Goal: Information Seeking & Learning: Compare options

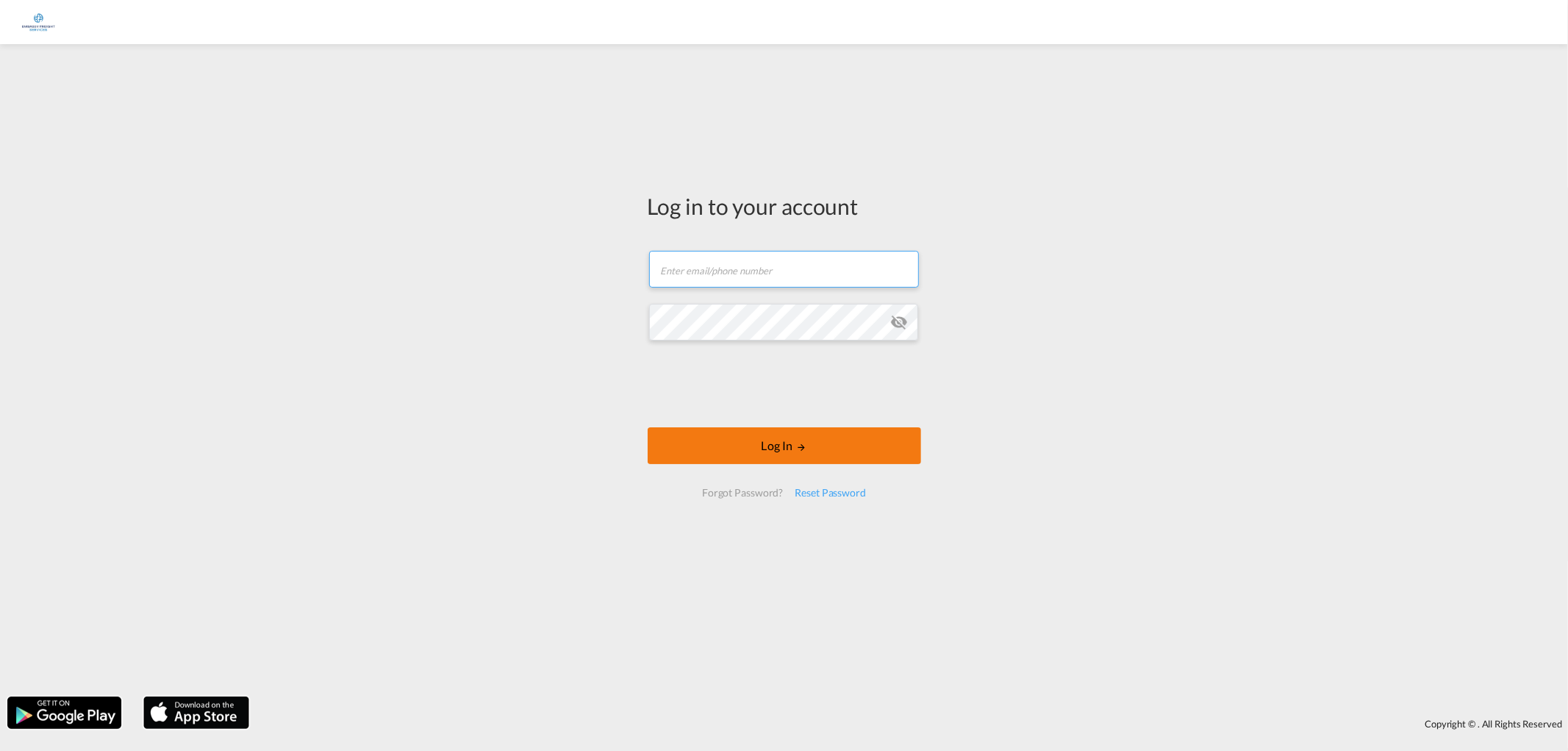
type input "[EMAIL_ADDRESS][PERSON_NAME][DOMAIN_NAME]"
click at [768, 432] on button "Log In" at bounding box center [784, 445] width 273 height 37
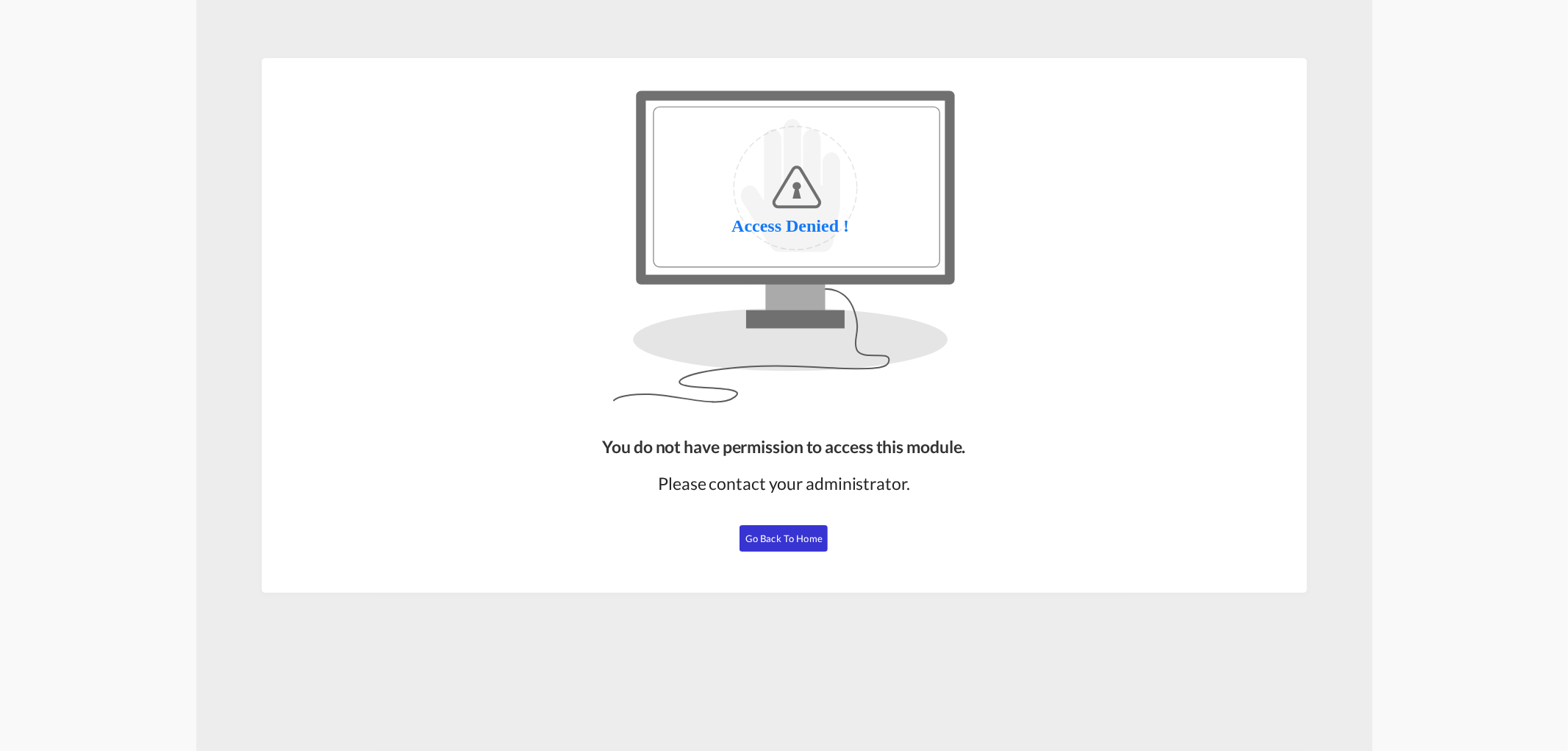
click at [777, 537] on span "Go Back to Home" at bounding box center [784, 538] width 77 height 12
